Goal: Task Accomplishment & Management: Complete application form

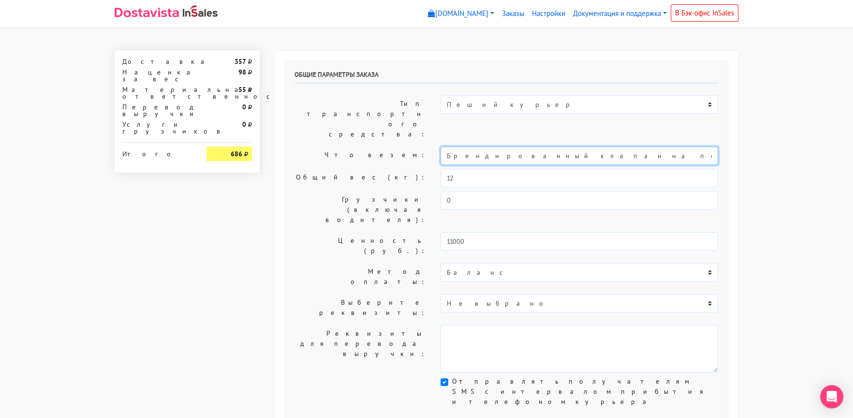
drag, startPoint x: 536, startPoint y: 126, endPoint x: 380, endPoint y: 126, distance: 156.2
click at [380, 146] on div "Что везем: Брендированный клапан на печенье" at bounding box center [506, 155] width 438 height 18
type input "Короб: 30*30*30 см, 2 кг. // Печенье"
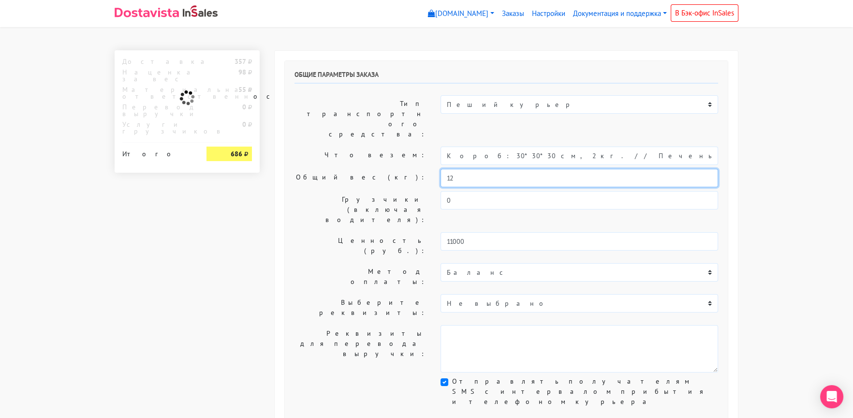
drag, startPoint x: 434, startPoint y: 150, endPoint x: 423, endPoint y: 150, distance: 10.6
click at [424, 169] on div "Общий вес (кг): 12" at bounding box center [506, 178] width 438 height 18
type input "2"
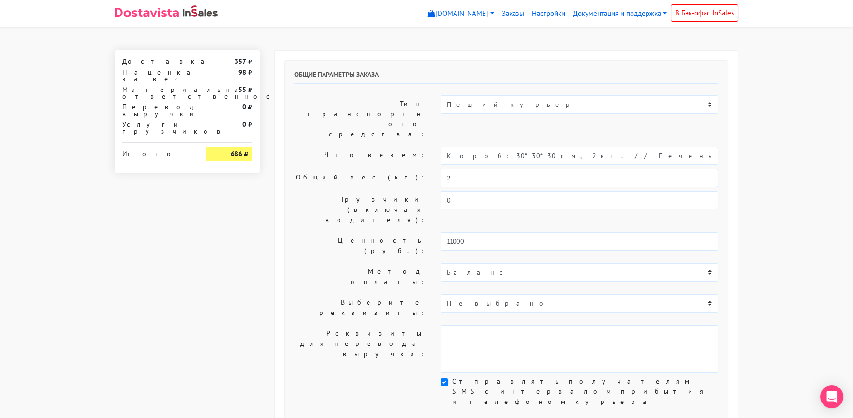
click at [377, 169] on label "Общий вес (кг):" at bounding box center [360, 178] width 146 height 18
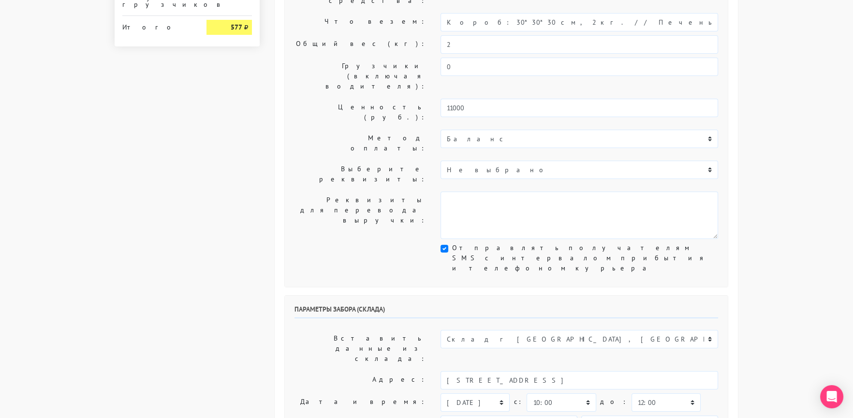
scroll to position [145, 0]
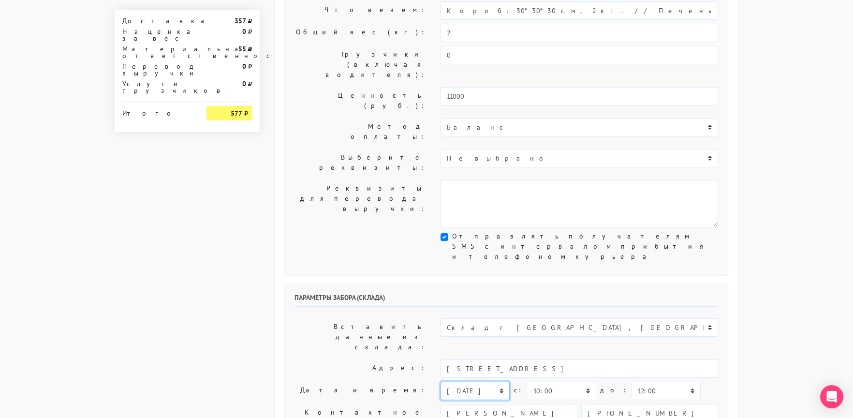
click at [457, 381] on select "[DATE] [DATE] [DATE] [DATE] [DATE] [DATE] [DATE] [DATE] [DATE]" at bounding box center [474, 390] width 69 height 18
select select "[DATE]"
click at [440, 381] on select "[DATE] [DATE] [DATE] [DATE] [DATE] [DATE] [DATE] [DATE] [DATE]" at bounding box center [474, 390] width 69 height 18
type textarea "Заказ 30731. Как пройти: по [GEOGRAPHIC_DATA] от круга второй поворот во двор. …"
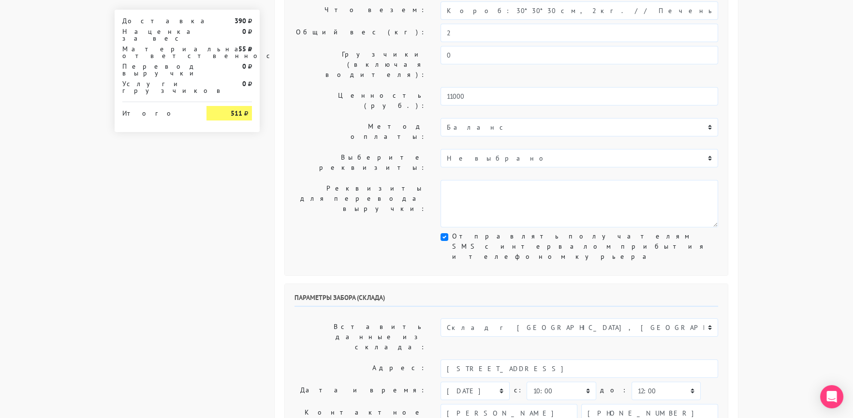
click at [333, 404] on label "Контактное лицо:" at bounding box center [360, 417] width 146 height 27
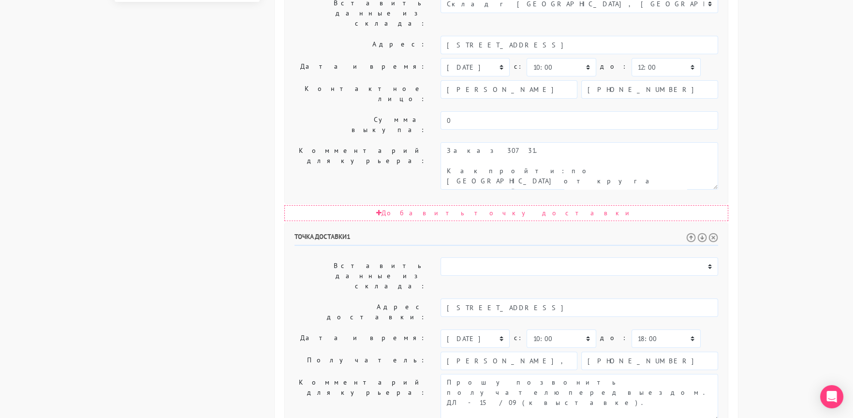
scroll to position [472, 0]
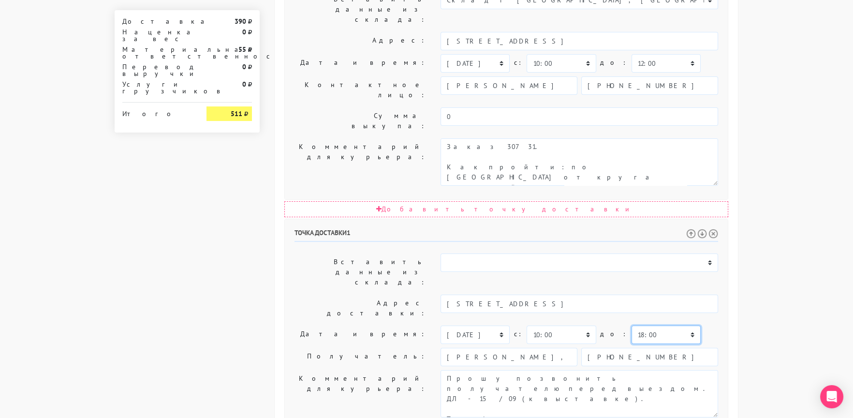
click at [631, 325] on select "00:00 00:30 01:00 01:30 02:00 02:30 03:00 03:30 04:00 04:30 05:00 05:30 06:00 0…" at bounding box center [665, 334] width 69 height 18
select select "17:30"
click at [631, 325] on select "00:00 00:30 01:00 01:30 02:00 02:30 03:00 03:30 04:00 04:30 05:00 05:30 06:00 0…" at bounding box center [665, 334] width 69 height 18
click at [352, 325] on label "Дата и время:" at bounding box center [360, 334] width 146 height 18
click at [507, 370] on textarea "Прошу позвонить получателю перед выездом. ДЛ - 15/09 (к выставке). Телефон для …" at bounding box center [579, 393] width 278 height 47
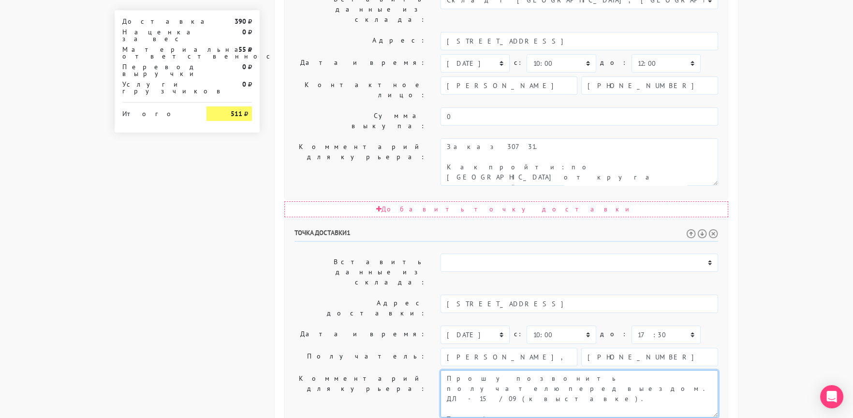
drag, startPoint x: 588, startPoint y: 220, endPoint x: 673, endPoint y: 226, distance: 84.8
click at [681, 370] on textarea "Прошу позвонить получателю перед выездом. ДЛ - 15/09 (к выставке). Телефон для …" at bounding box center [579, 393] width 278 height 47
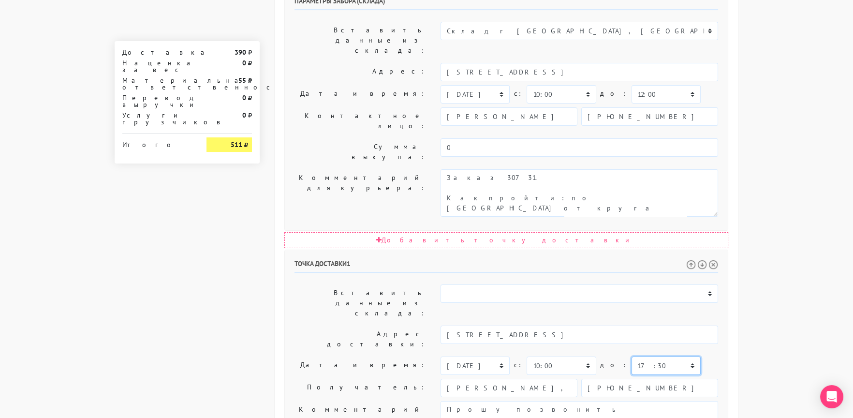
click at [671, 356] on select "00:00 00:30 01:00 01:30 02:00 02:30 03:00 03:30 04:00 04:30 05:00 05:30 06:00 0…" at bounding box center [665, 365] width 69 height 18
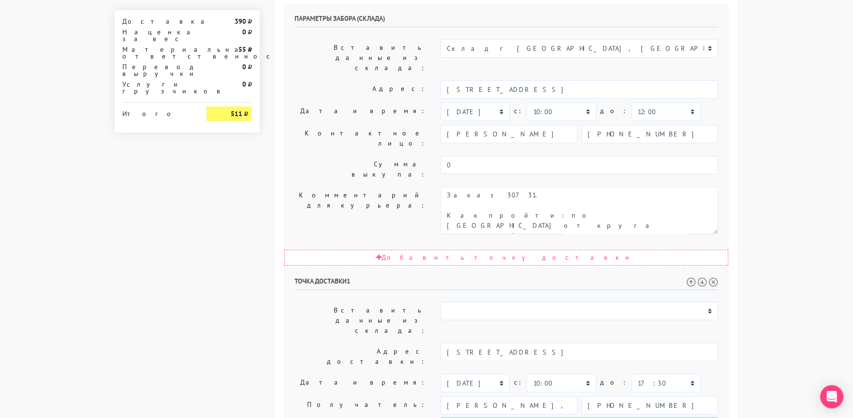
type textarea "Прошу позвонить получателю перед выездом. До 18.00. Телефон для связи по достав…"
drag, startPoint x: 647, startPoint y: 251, endPoint x: 573, endPoint y: 250, distance: 74.0
click at [573, 396] on div "[PERSON_NAME], ООО [PERSON_NAME] [PHONE_NUMBER]" at bounding box center [579, 405] width 278 height 18
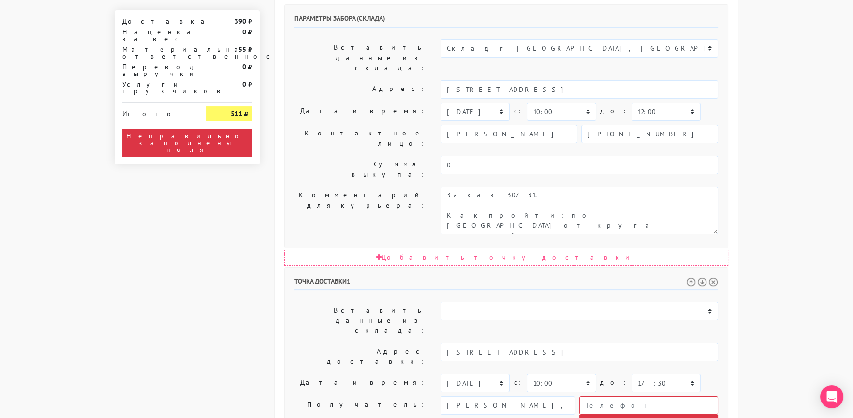
drag, startPoint x: 644, startPoint y: 288, endPoint x: 359, endPoint y: 289, distance: 285.3
drag, startPoint x: 626, startPoint y: 292, endPoint x: 643, endPoint y: 318, distance: 31.1
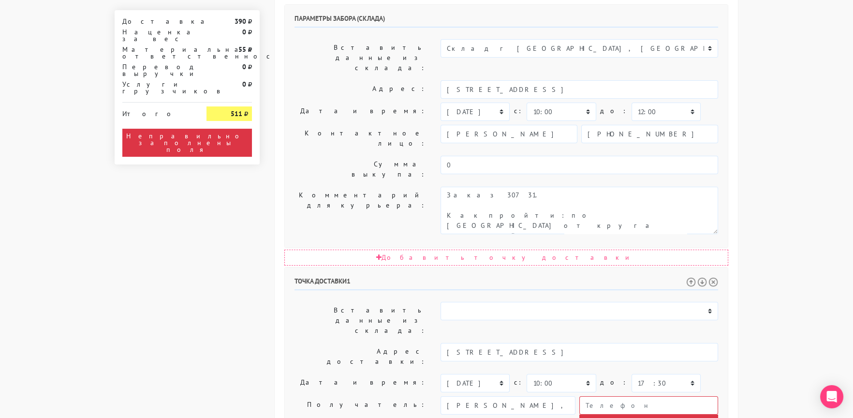
paste textarea "[PHONE_NUMBER]"
type textarea "Прошу позвонить получателю перед выездом. До 18.00. Телефон для связи по достав…"
click at [600, 396] on input "text" at bounding box center [648, 405] width 139 height 18
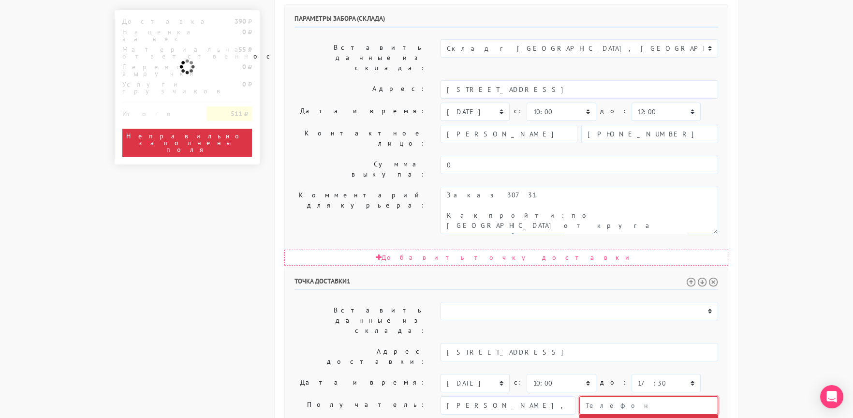
paste input "79149000234"
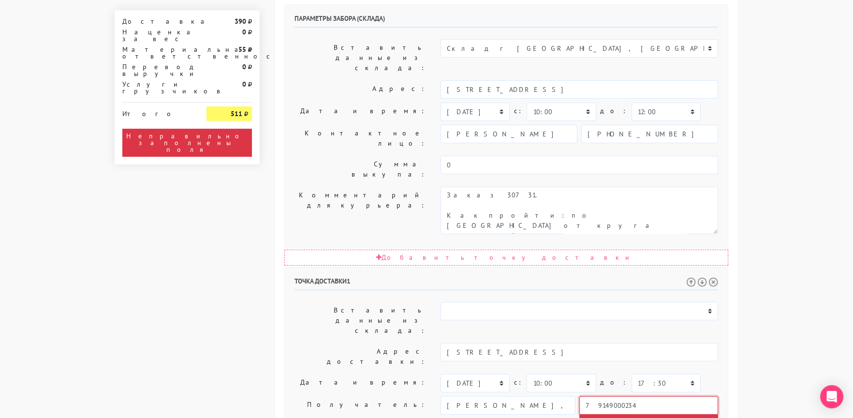
type input "79149000234"
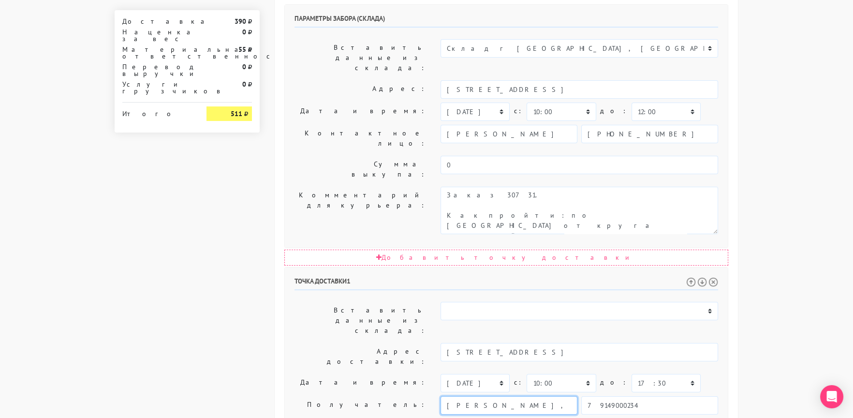
click at [518, 396] on input "[PERSON_NAME], ООО [PERSON_NAME]" at bounding box center [508, 405] width 137 height 18
paste input "онстантин"
type input "[PERSON_NAME]"
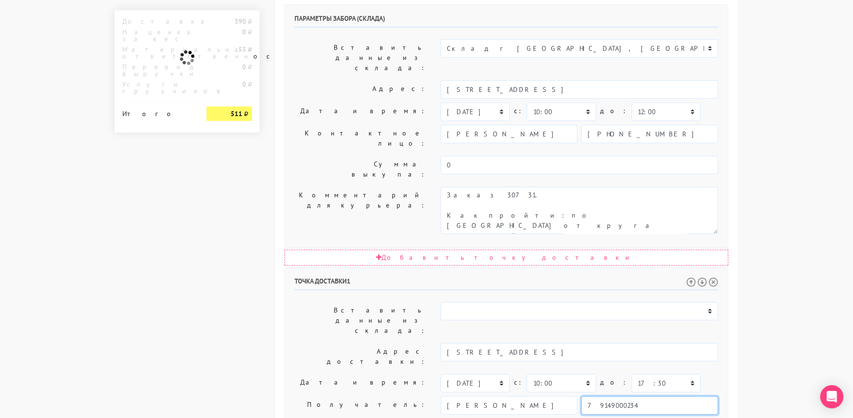
click at [585, 396] on input "79149000234" at bounding box center [649, 405] width 137 height 18
type input "[PHONE_NUMBER]"
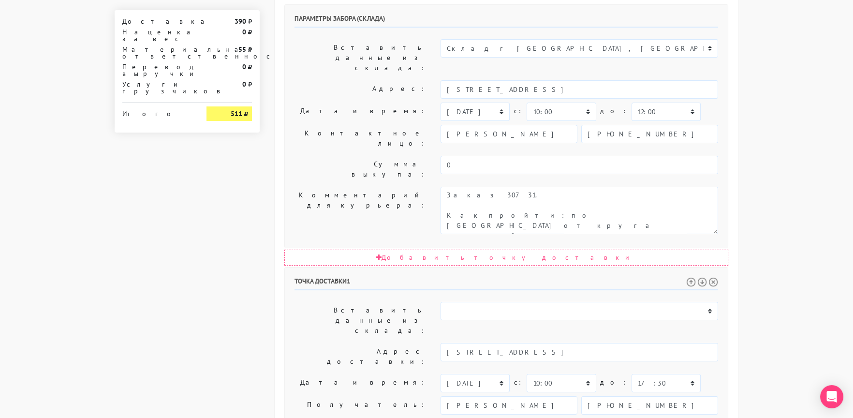
click at [332, 374] on label "Дата и время:" at bounding box center [360, 383] width 146 height 18
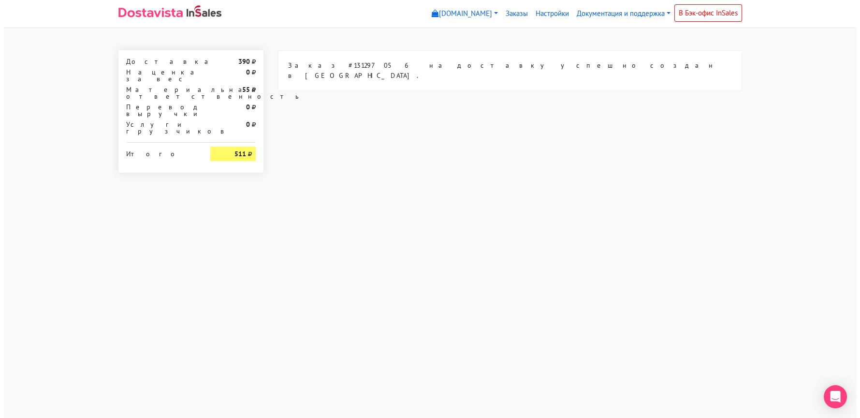
scroll to position [0, 0]
